Goal: Information Seeking & Learning: Learn about a topic

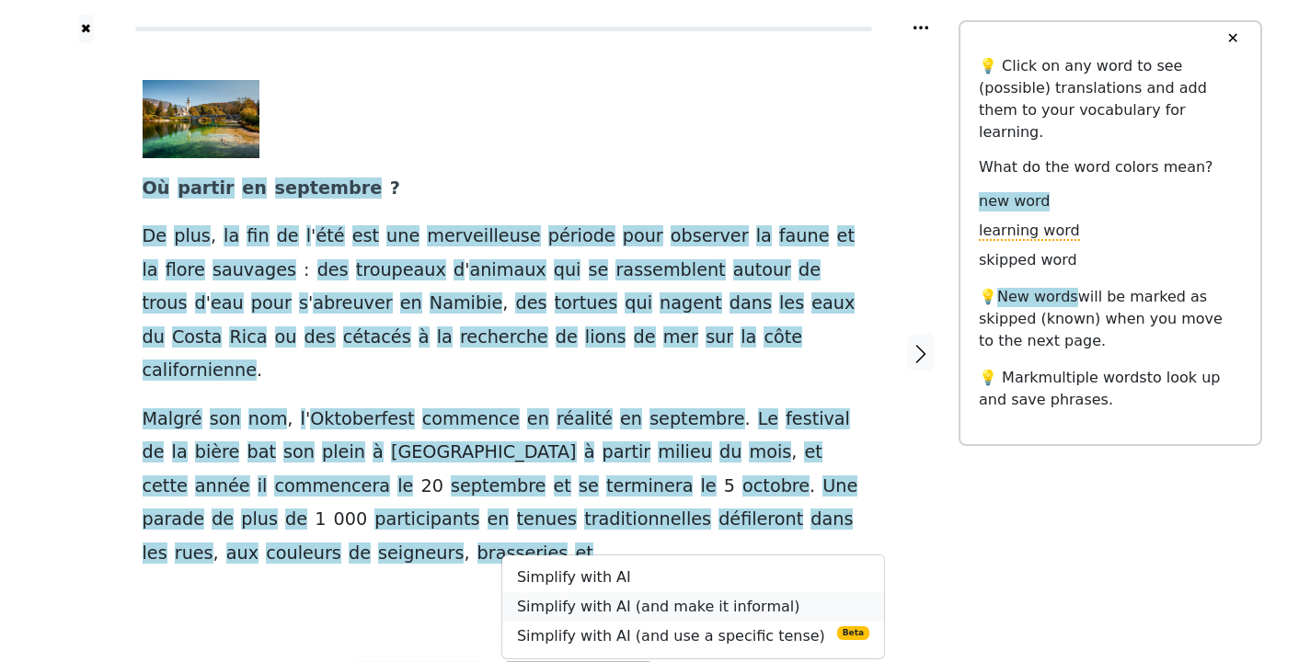
click at [590, 592] on link "Simplify with AI (and make it informal)" at bounding box center [693, 606] width 382 height 29
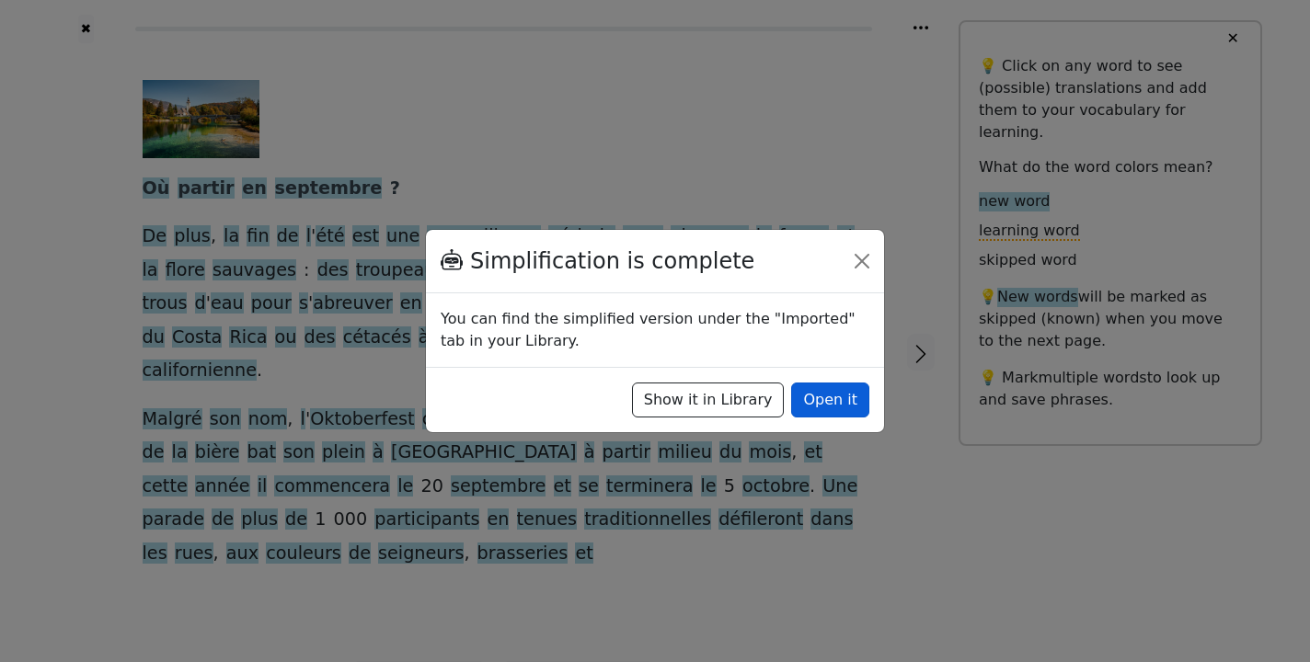
click at [831, 402] on button "Open it" at bounding box center [830, 400] width 78 height 35
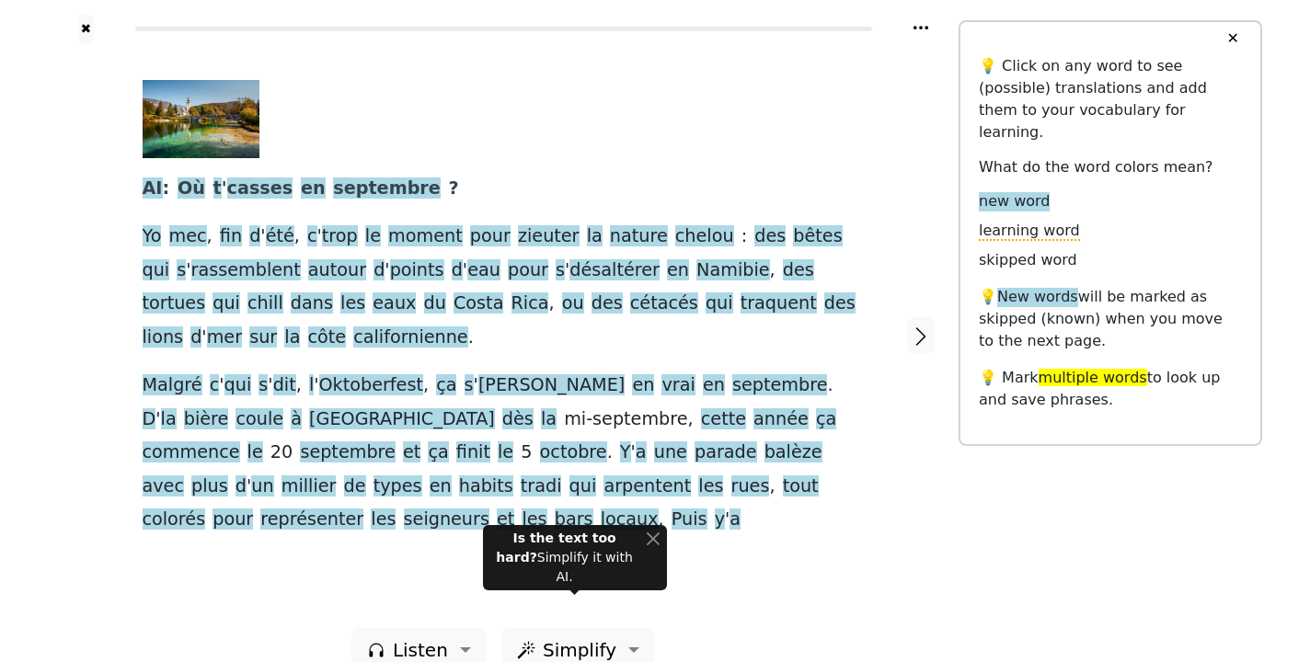
click at [467, 187] on div "AI : Où t ' casses en septembre ? Yo mec , fin d ' été , c ' trop le moment pou…" at bounding box center [504, 308] width 722 height 457
click at [441, 136] on div at bounding box center [497, 119] width 708 height 78
click at [450, 144] on div at bounding box center [497, 119] width 708 height 78
click at [712, 125] on div at bounding box center [497, 119] width 708 height 78
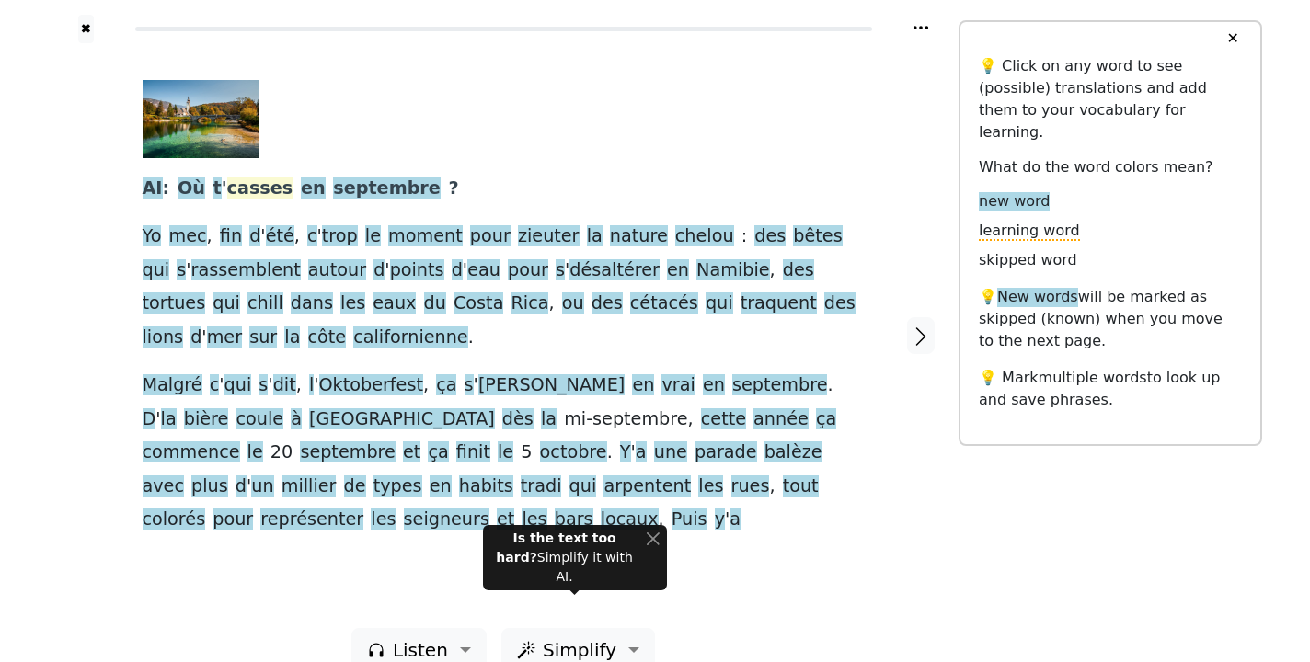
click at [232, 195] on span "casses" at bounding box center [260, 189] width 66 height 23
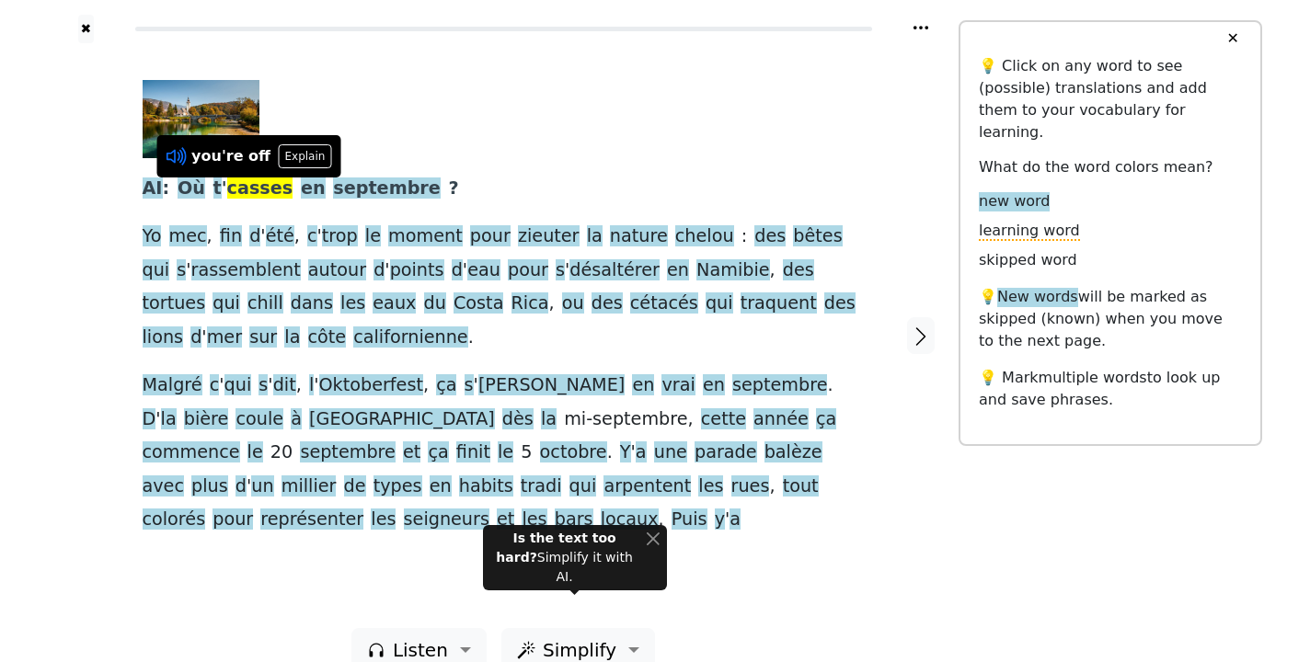
click at [178, 157] on icon at bounding box center [177, 156] width 24 height 24
click at [234, 189] on span "casses" at bounding box center [260, 189] width 66 height 23
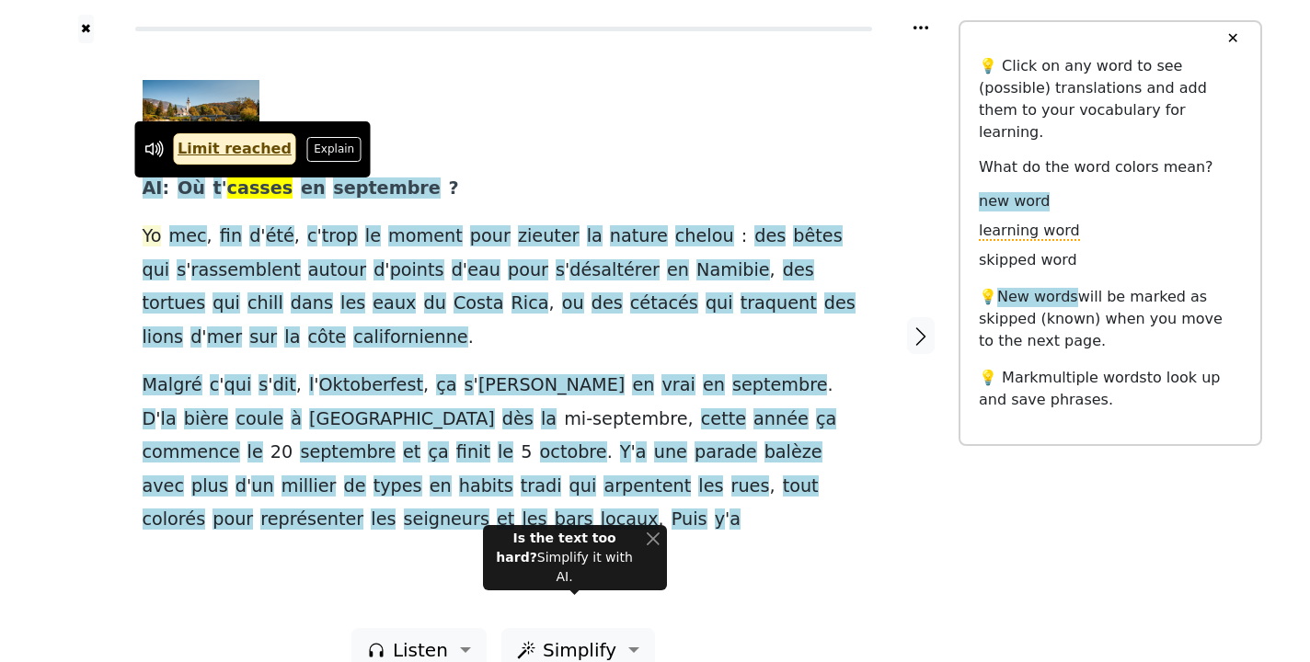
click at [154, 241] on span "Yo" at bounding box center [152, 236] width 19 height 23
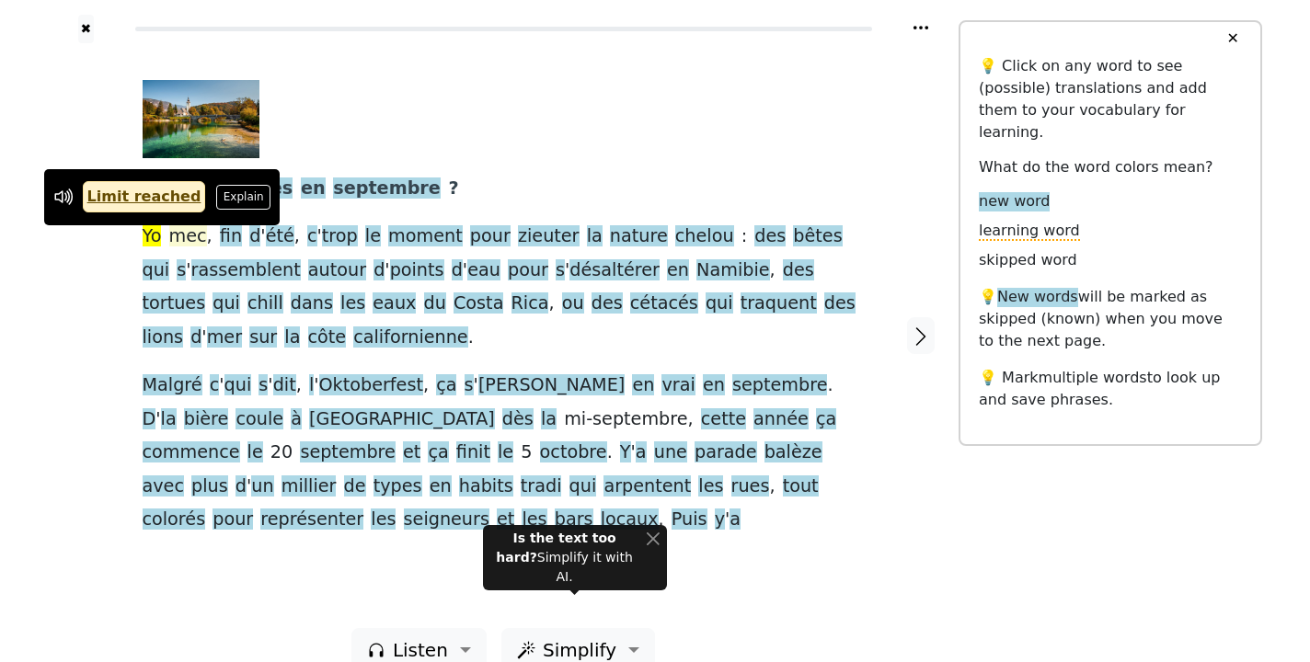
click at [178, 239] on span "mec" at bounding box center [188, 236] width 38 height 23
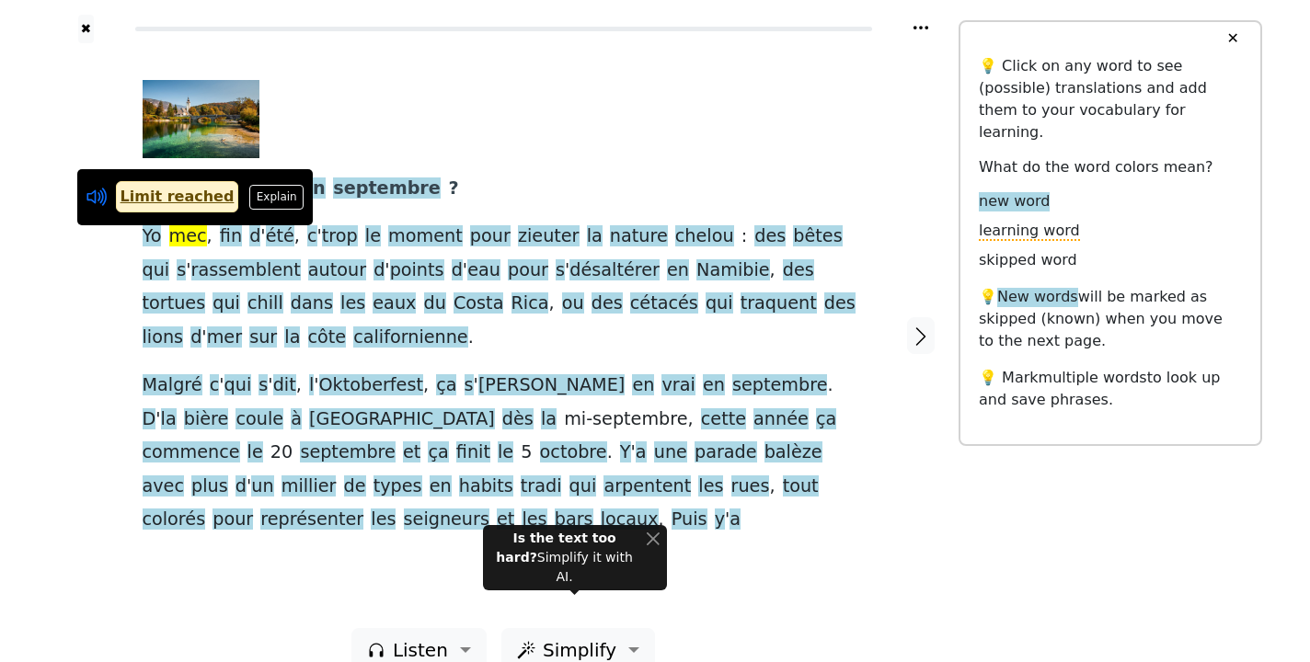
click at [98, 196] on icon at bounding box center [97, 197] width 24 height 24
click at [150, 236] on span "Yo" at bounding box center [152, 236] width 19 height 23
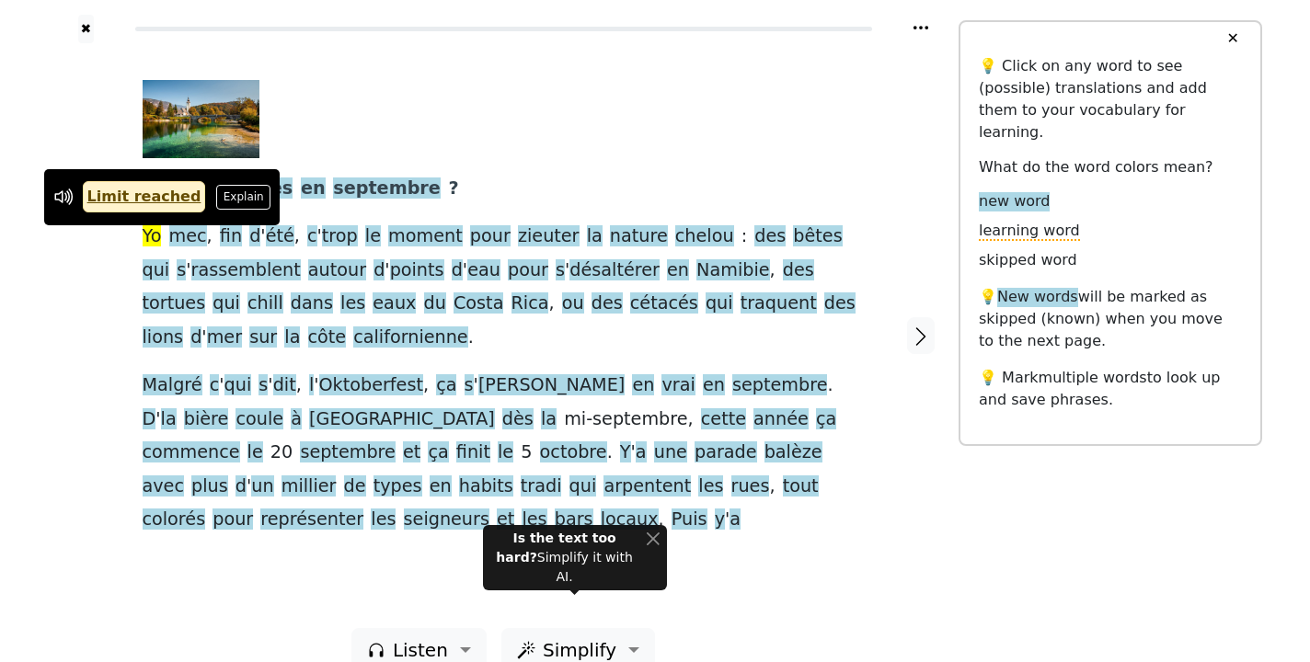
click at [150, 236] on span "Yo" at bounding box center [152, 236] width 19 height 23
click at [189, 240] on span "mec" at bounding box center [188, 236] width 38 height 23
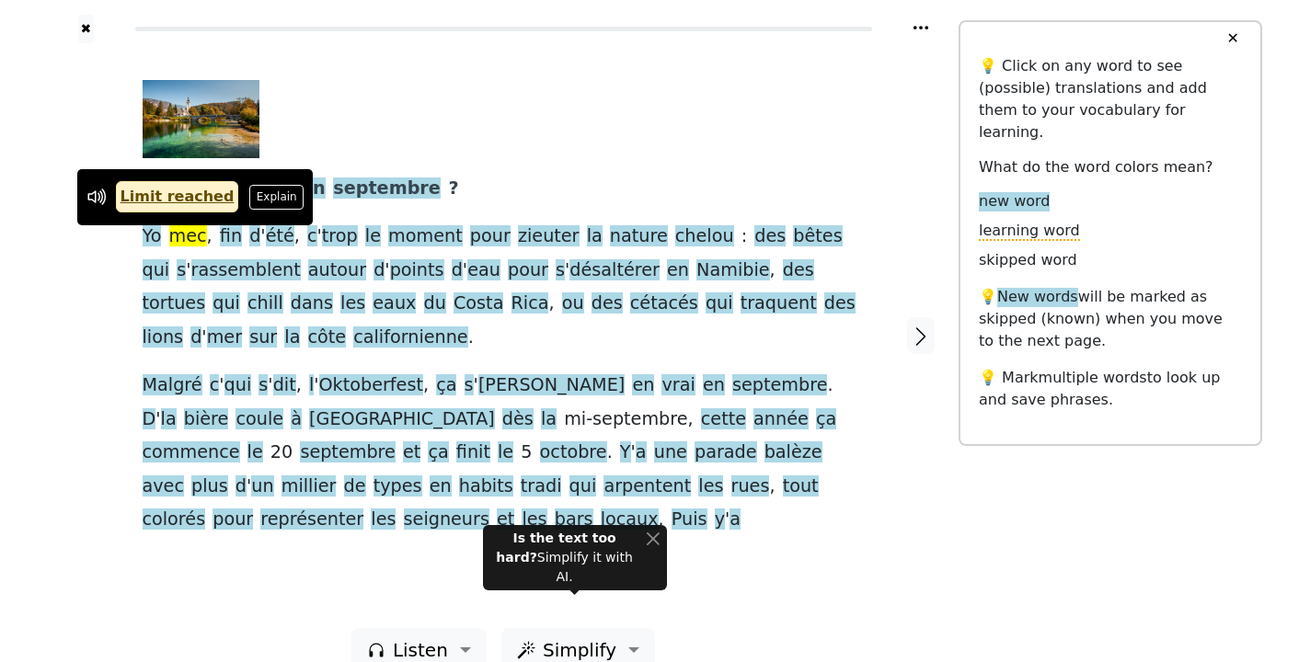
click at [563, 162] on div "AI : Où t ' casses en septembre ? Yo mec , fin d ' été , c ' trop le moment pou…" at bounding box center [504, 308] width 722 height 457
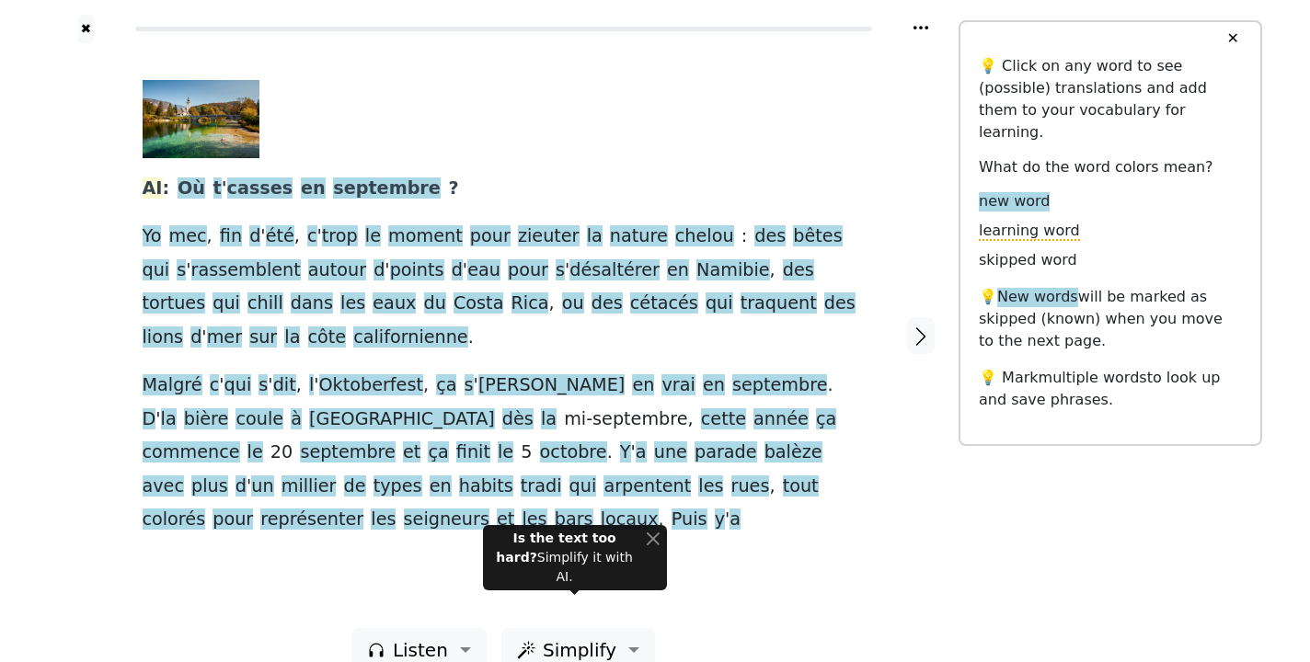
click at [155, 190] on span "AI" at bounding box center [153, 189] width 20 height 23
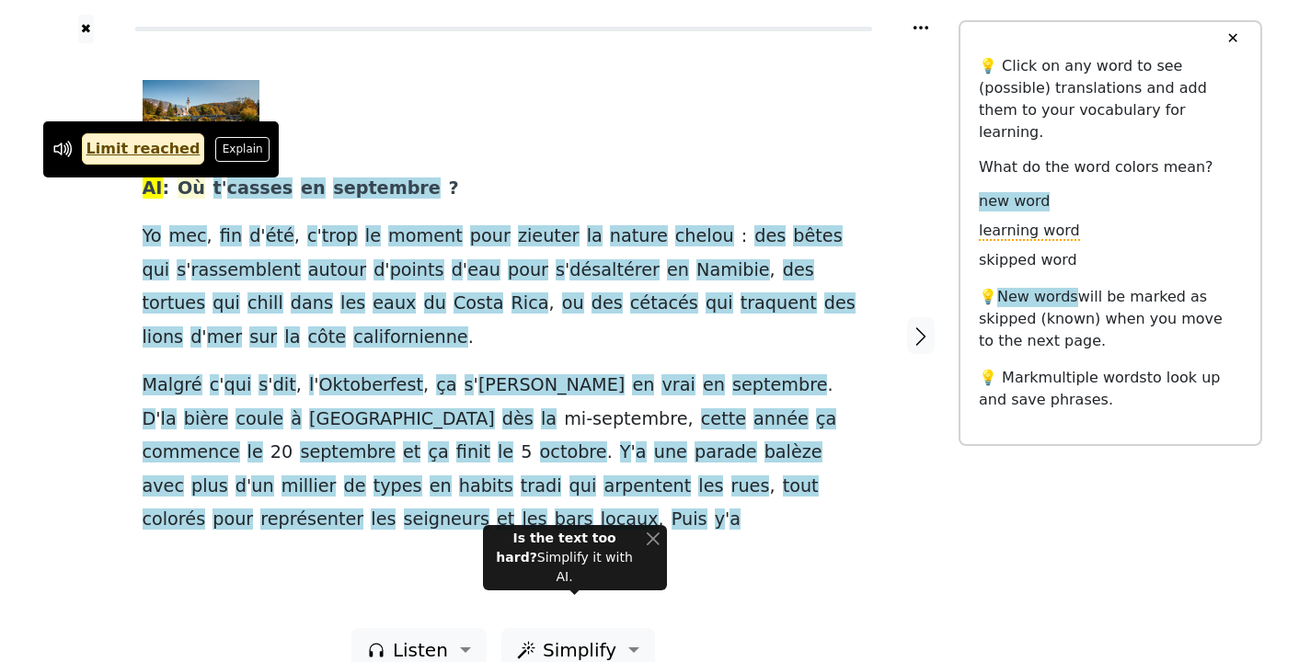
click at [181, 192] on span "Où" at bounding box center [192, 189] width 28 height 23
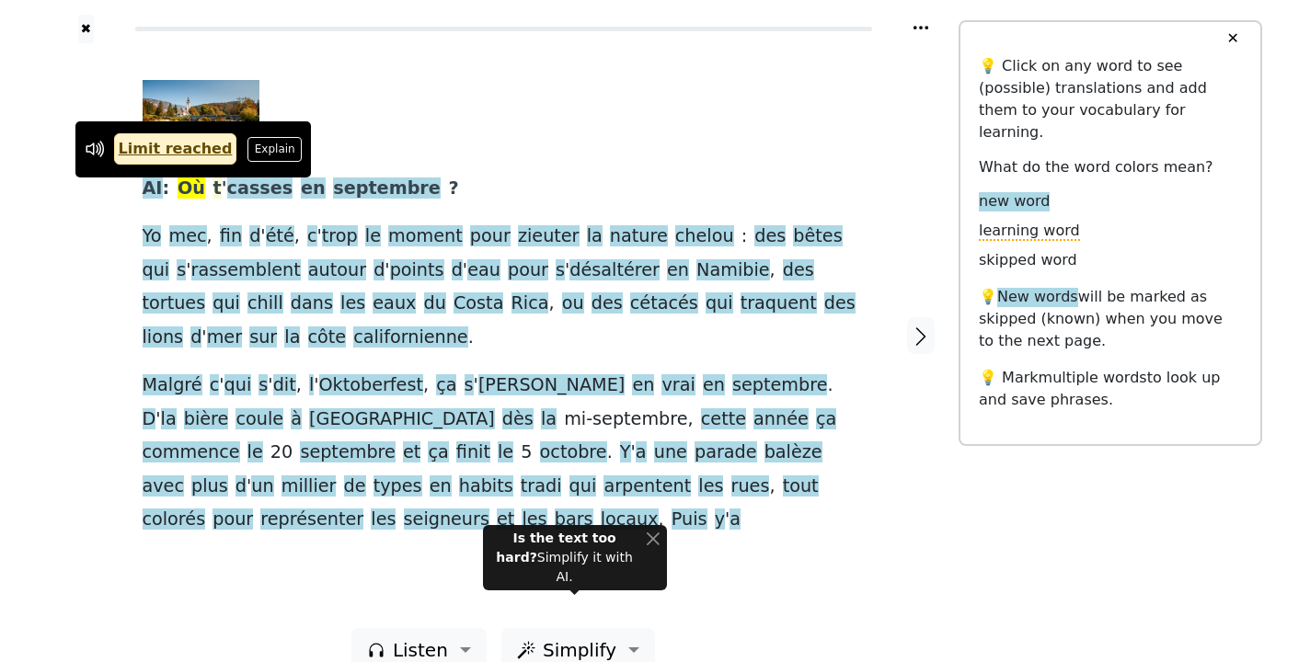
click at [213, 190] on span "t" at bounding box center [217, 189] width 8 height 23
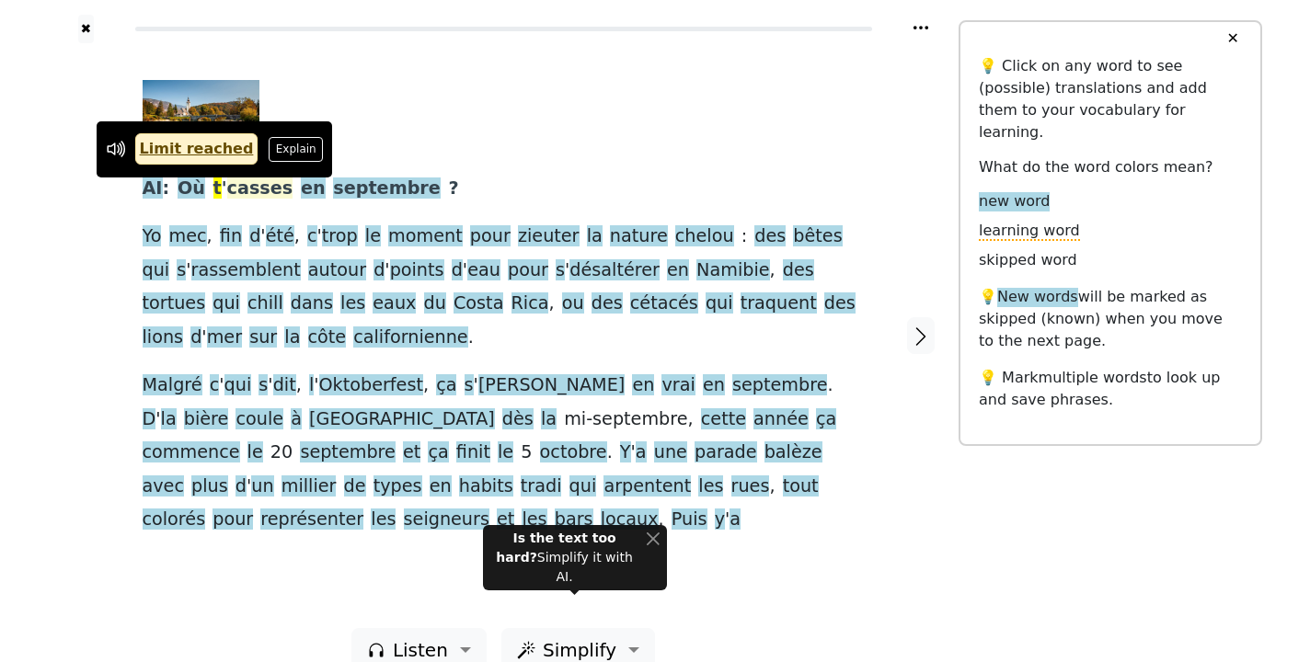
click at [232, 186] on span "casses" at bounding box center [260, 189] width 66 height 23
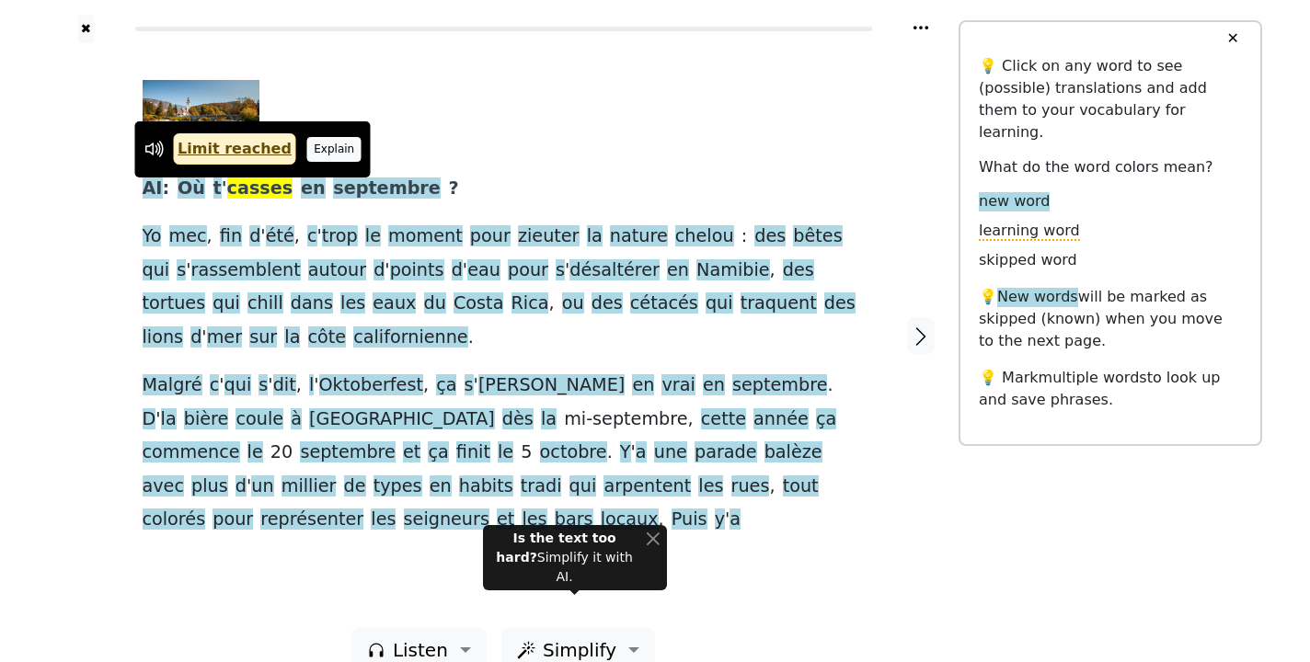
click at [315, 151] on button "Explain" at bounding box center [334, 149] width 54 height 24
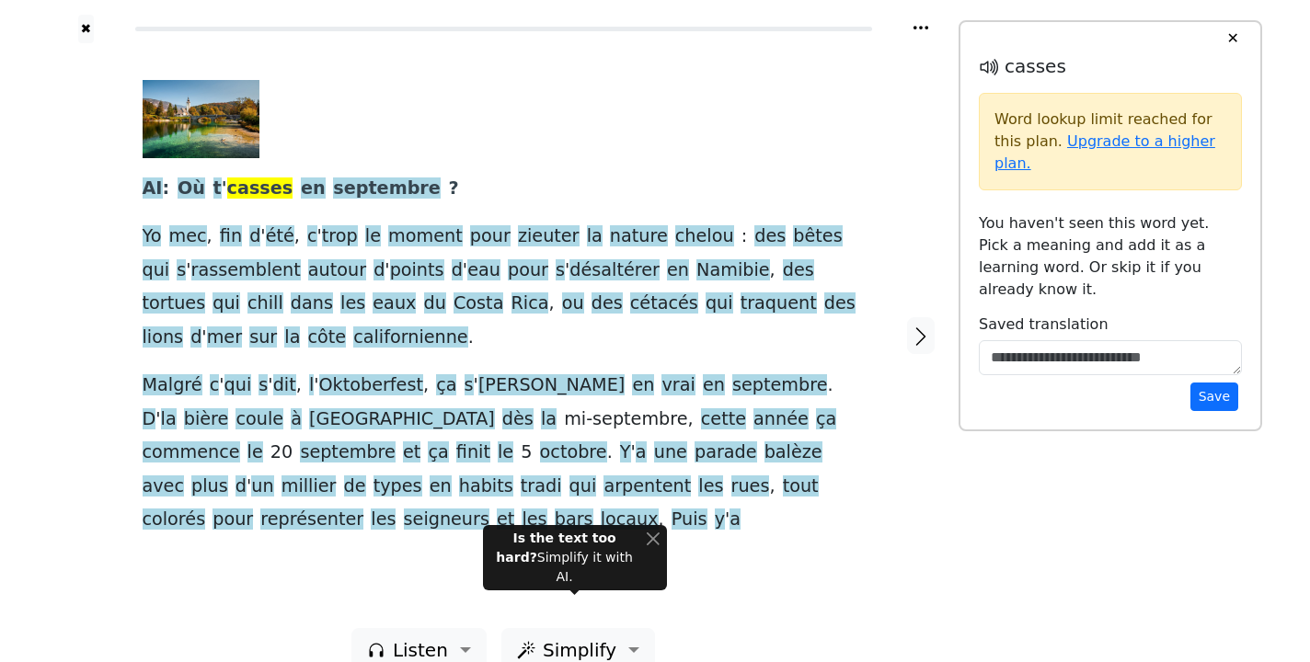
click at [534, 162] on div "AI : Où t ' casses en septembre ? Yo mec , fin d ' été , c ' trop le moment pou…" at bounding box center [504, 308] width 722 height 457
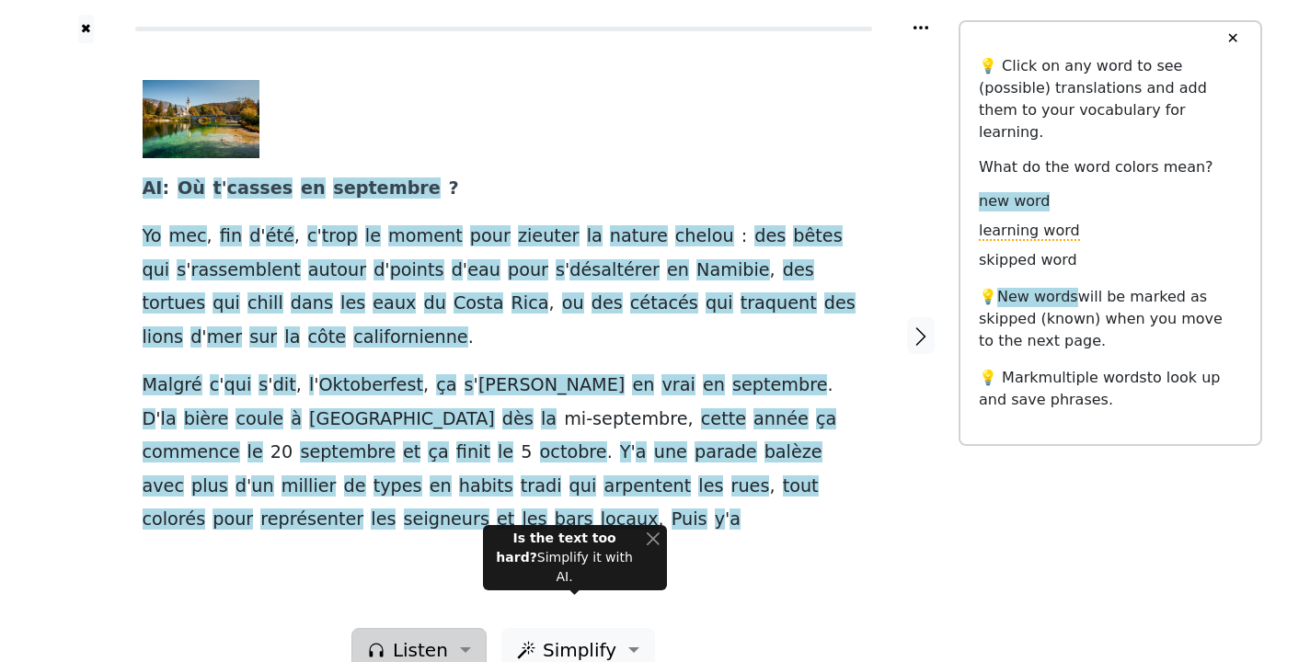
click at [417, 637] on span "Listen" at bounding box center [420, 651] width 55 height 28
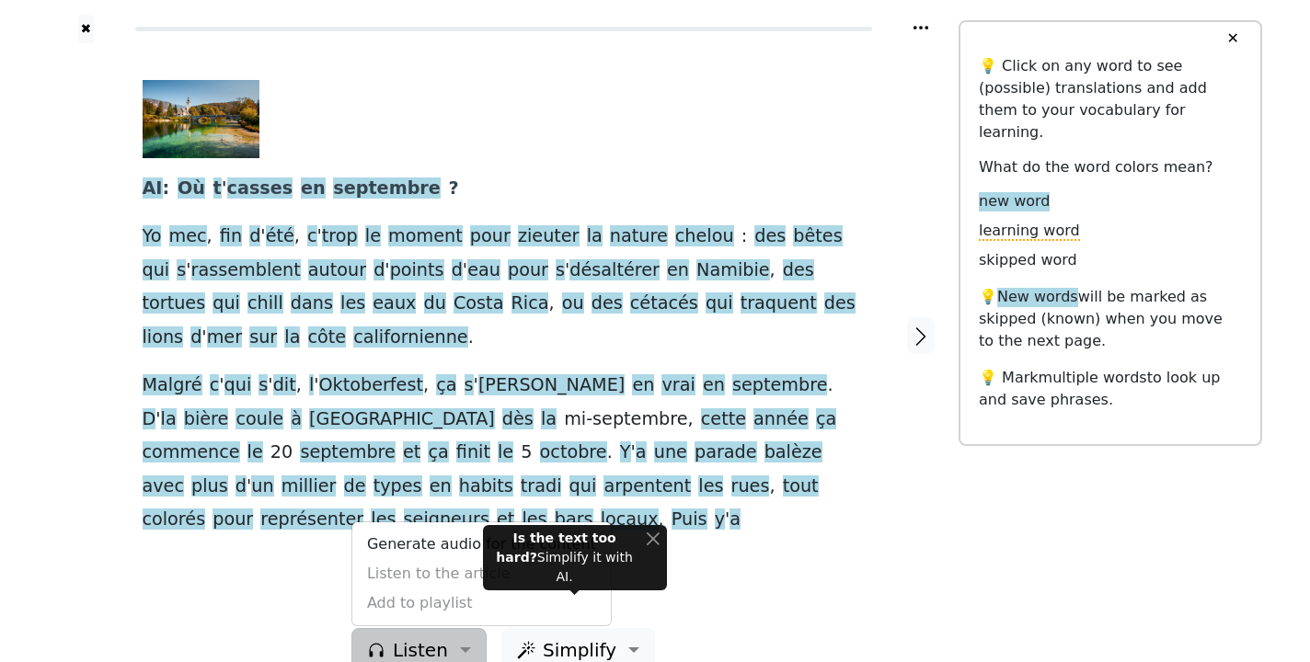
click at [417, 637] on span "Listen" at bounding box center [420, 651] width 55 height 28
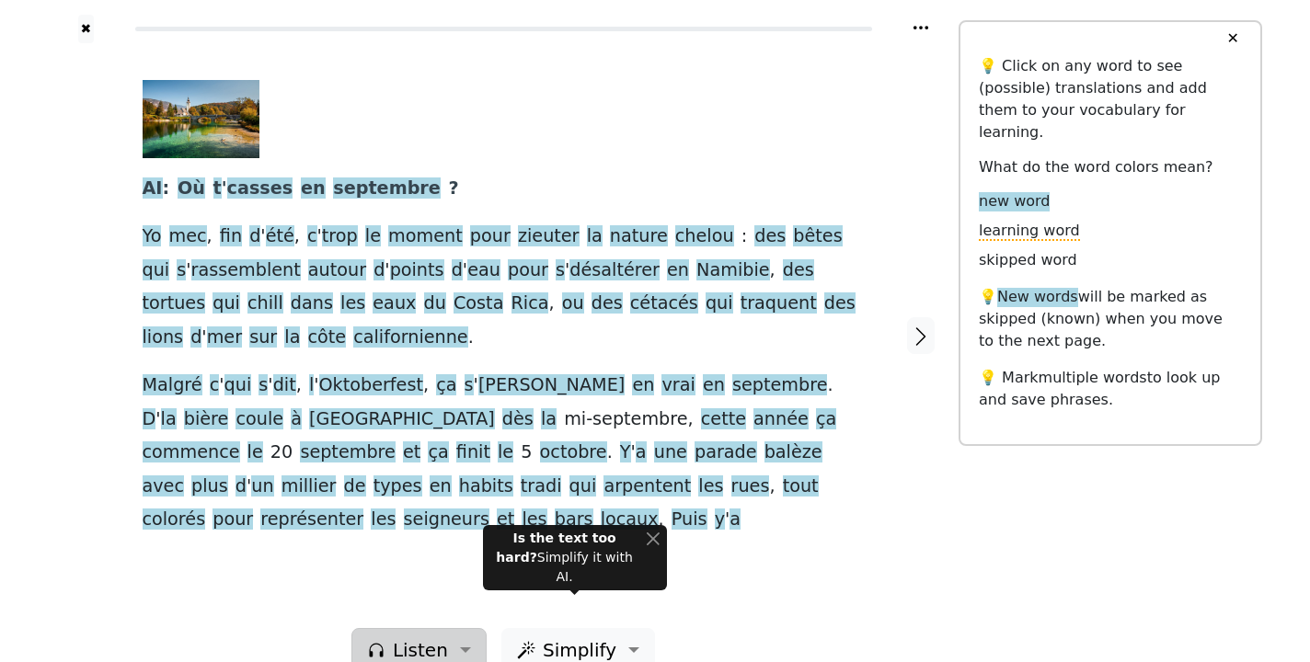
click at [376, 641] on icon "button" at bounding box center [376, 650] width 18 height 18
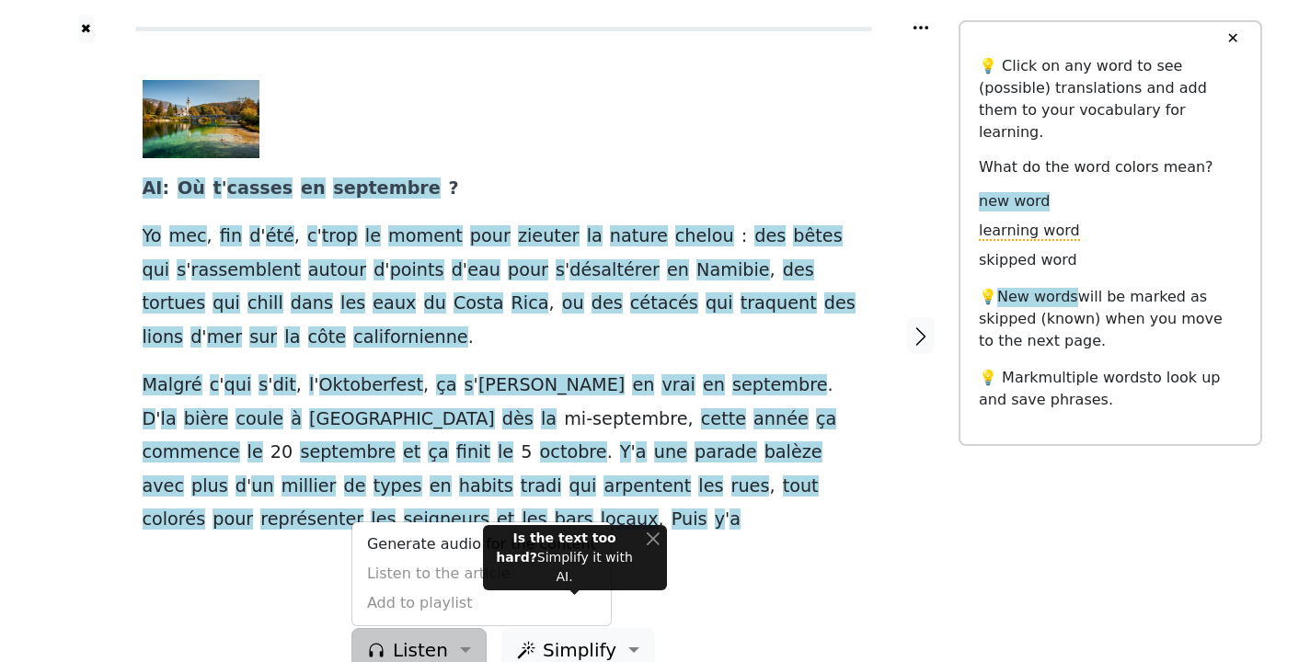
click at [411, 637] on span "Listen" at bounding box center [420, 651] width 55 height 28
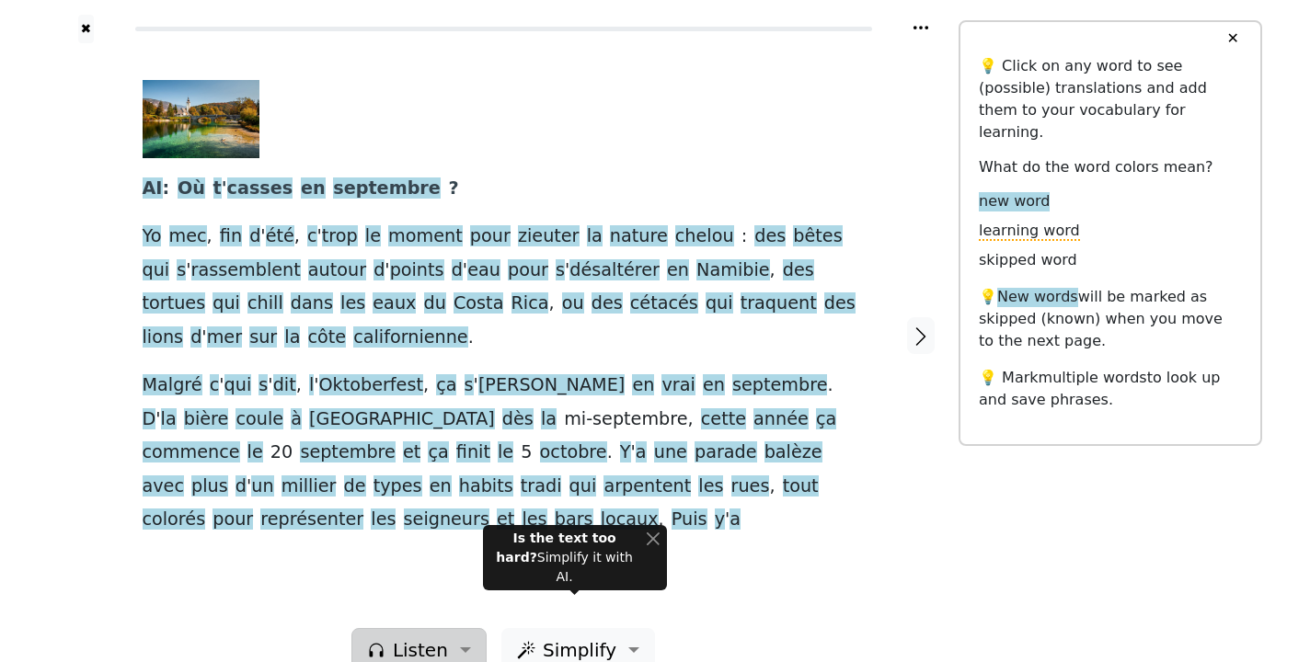
click at [411, 637] on span "Listen" at bounding box center [420, 651] width 55 height 28
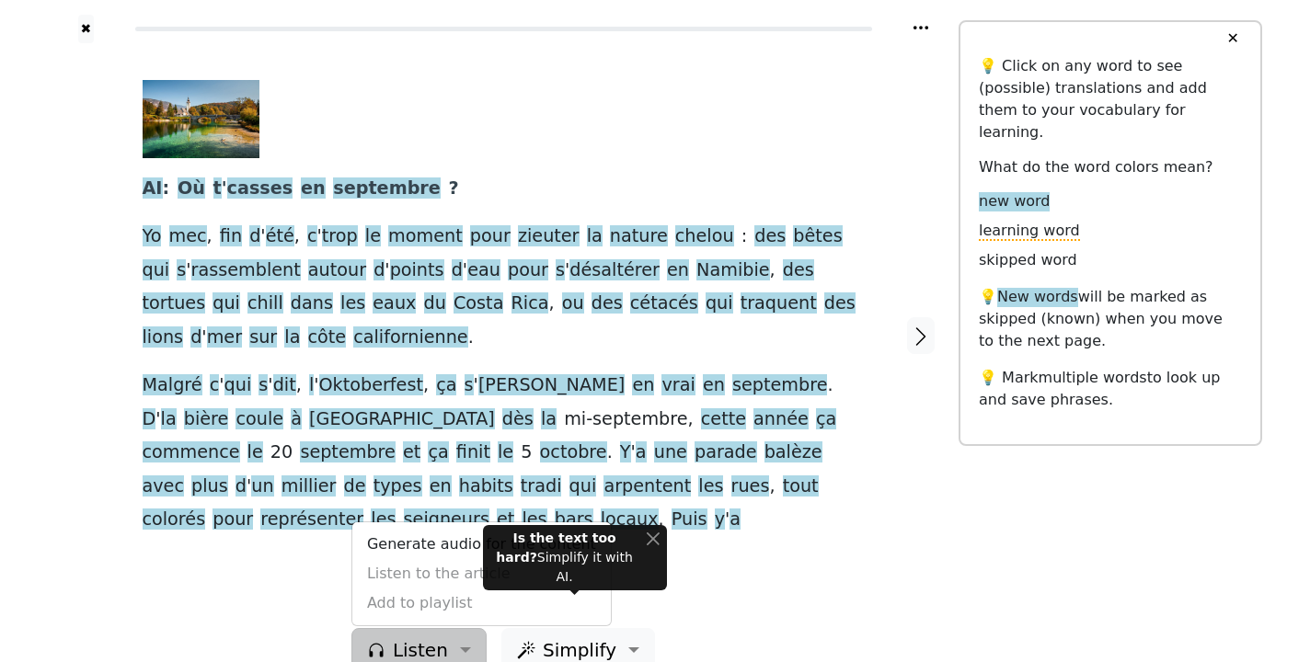
click at [464, 628] on button "Listen" at bounding box center [418, 650] width 135 height 44
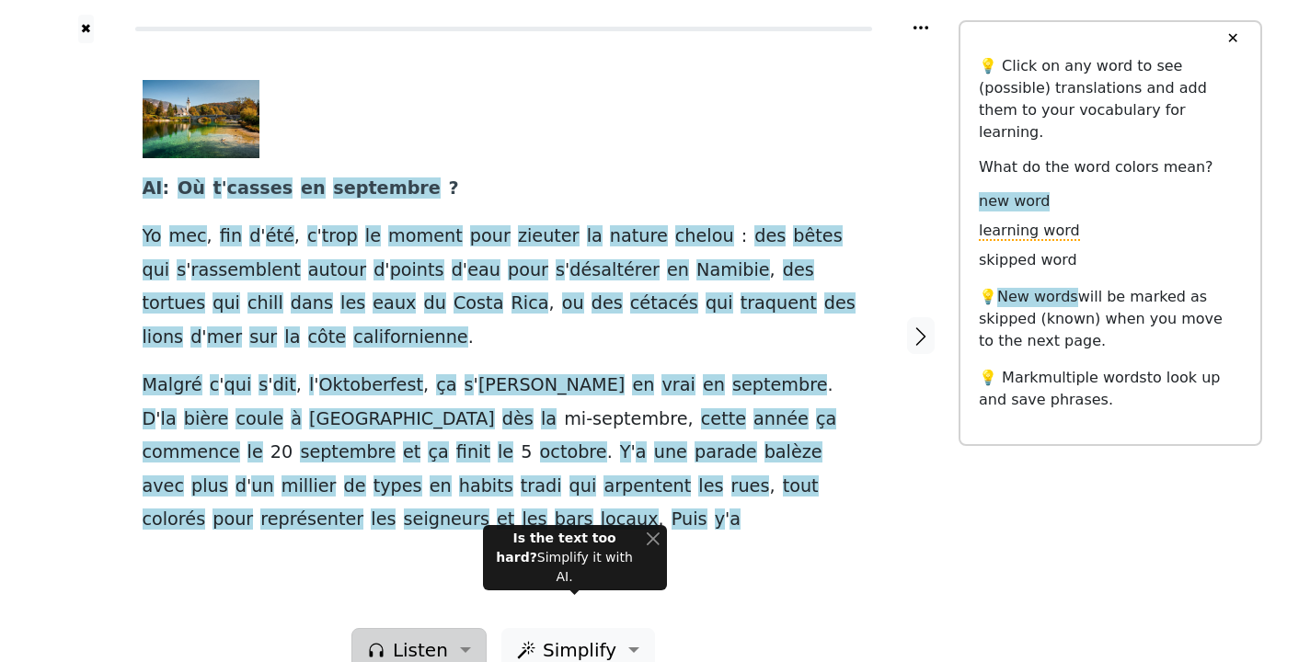
click at [464, 628] on button "Listen" at bounding box center [418, 650] width 135 height 44
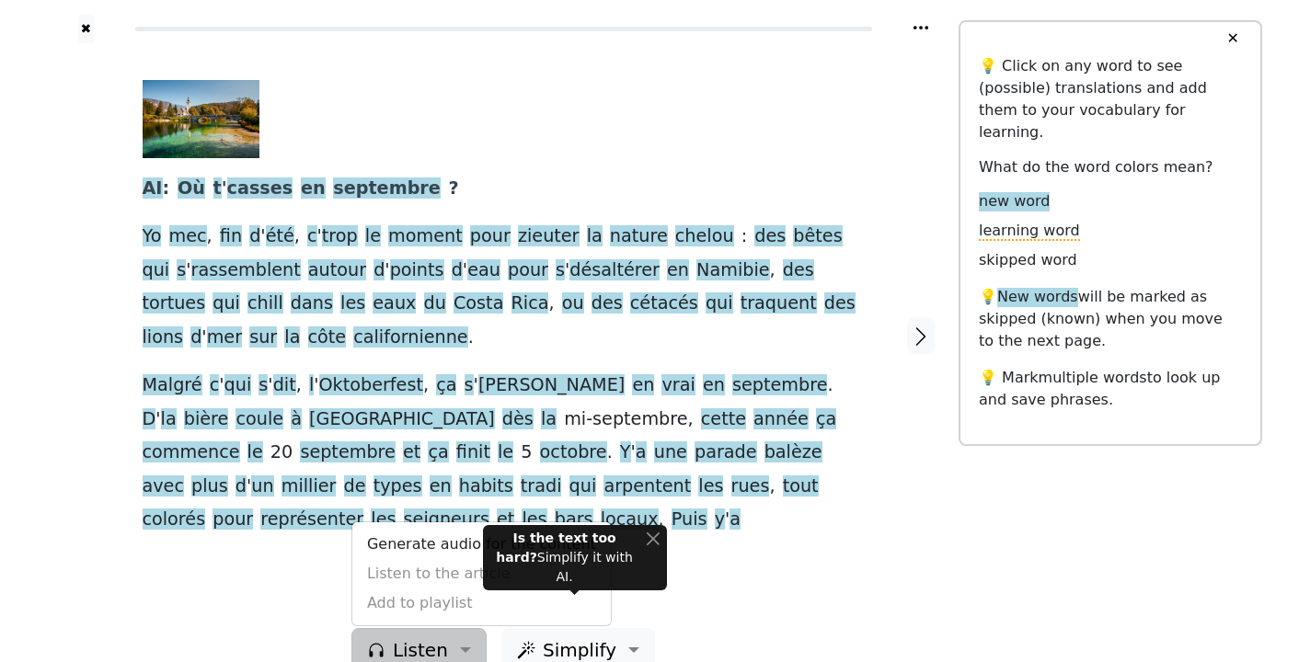
click at [420, 637] on span "Listen" at bounding box center [420, 651] width 55 height 28
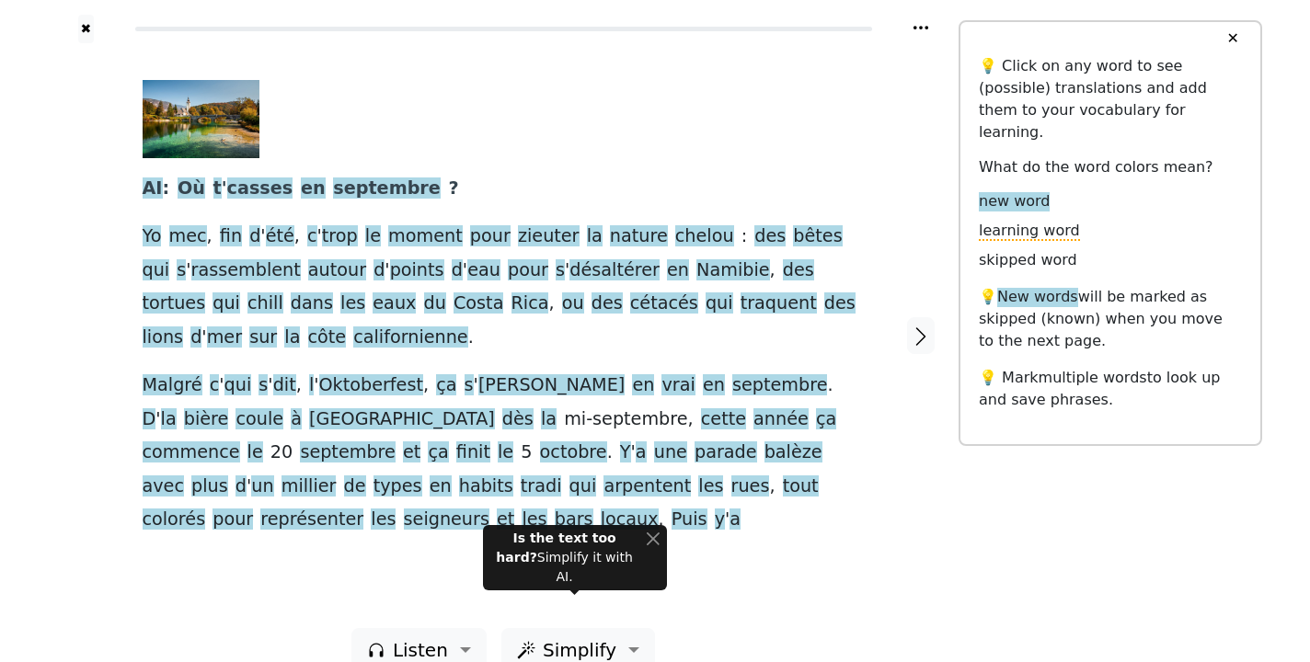
click at [396, 144] on div at bounding box center [497, 119] width 708 height 78
click at [86, 29] on button "✖" at bounding box center [86, 29] width 16 height 29
